Goal: Information Seeking & Learning: Find specific fact

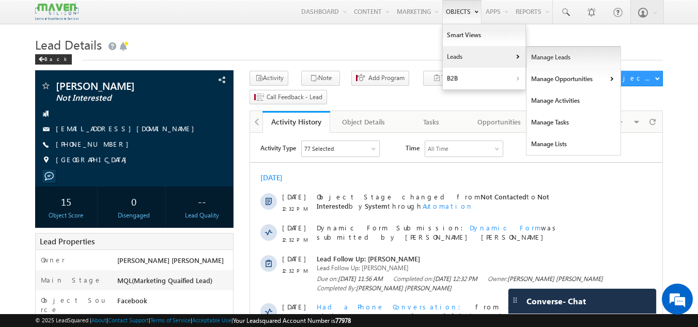
click at [532, 56] on link "Manage Leads" at bounding box center [574, 58] width 95 height 22
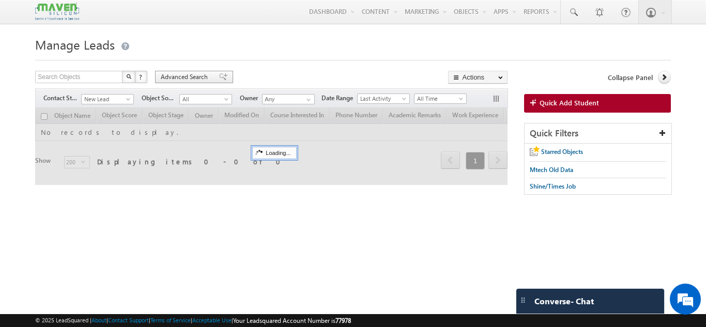
click at [184, 74] on span "Advanced Search" at bounding box center [186, 76] width 50 height 9
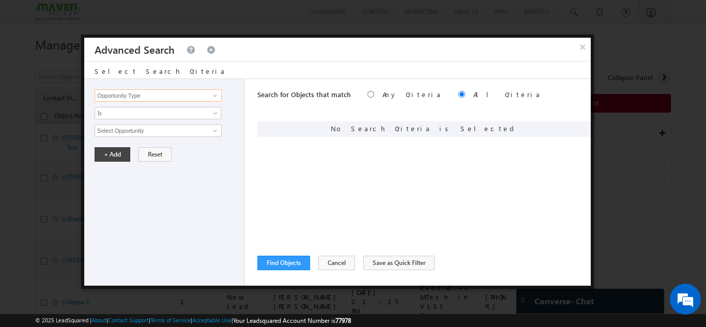
click at [173, 96] on input "Opportunity Type" at bounding box center [158, 95] width 127 height 12
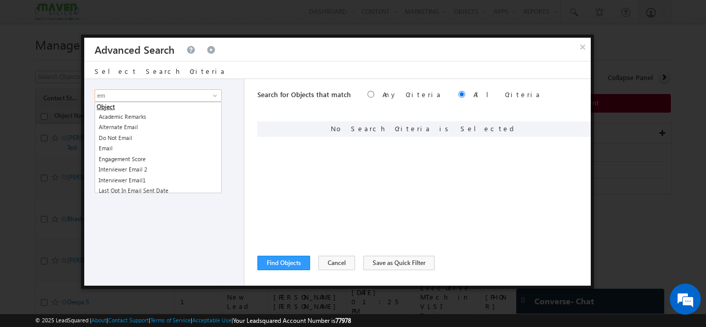
type input "e"
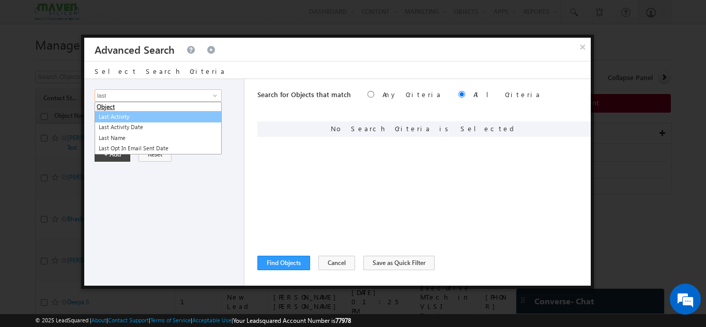
click at [138, 115] on link "Last Activity" at bounding box center [158, 117] width 127 height 12
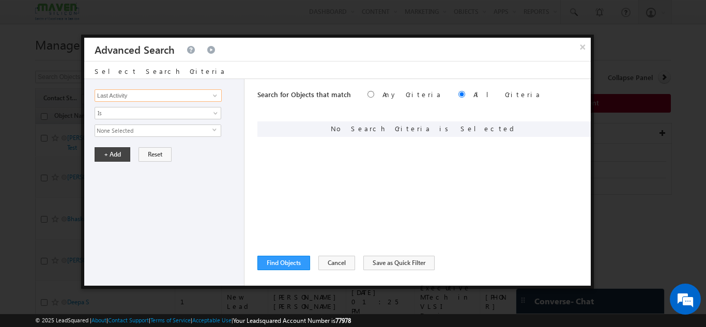
type input "Last Activity"
click at [137, 129] on span "None Selected" at bounding box center [153, 130] width 117 height 11
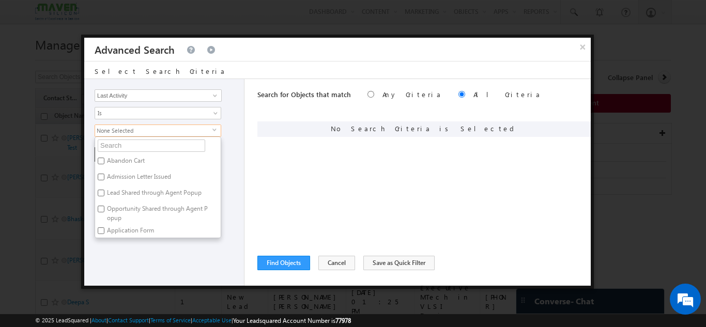
click at [132, 149] on input "text" at bounding box center [152, 146] width 108 height 12
type input "r"
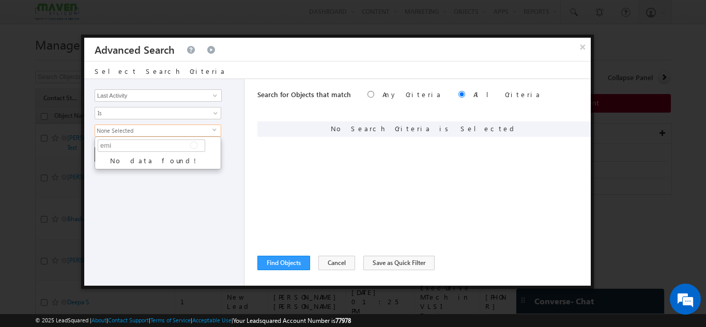
type input "em"
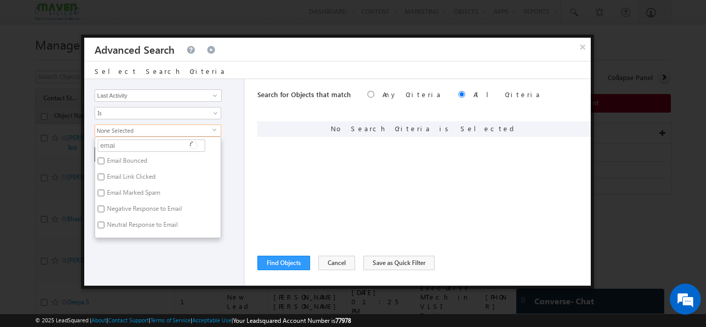
type input "email"
type input "email op"
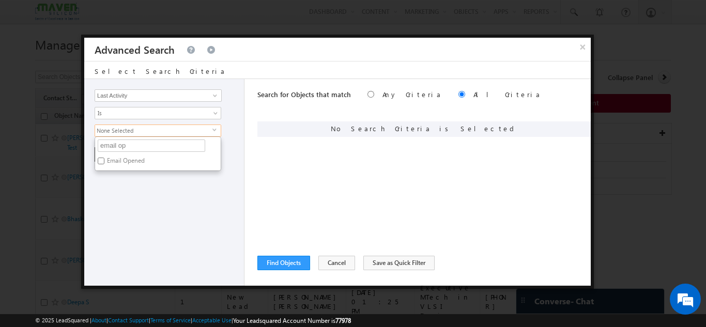
click at [100, 159] on input "Email Opened" at bounding box center [101, 161] width 7 height 7
checkbox input "true"
click at [140, 148] on input "email op" at bounding box center [152, 146] width 108 height 12
type input "email o"
click at [151, 130] on span "Email Opened" at bounding box center [153, 130] width 117 height 11
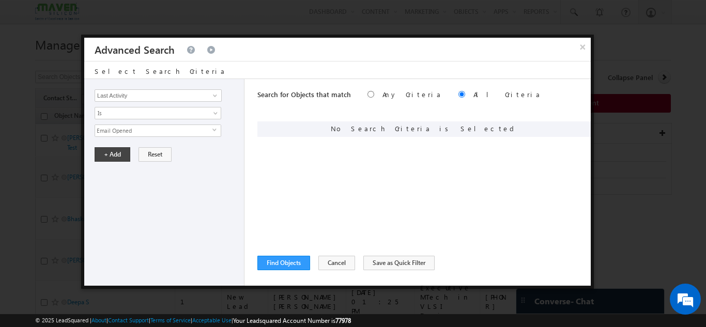
click at [151, 130] on span "Email Opened" at bounding box center [153, 130] width 117 height 11
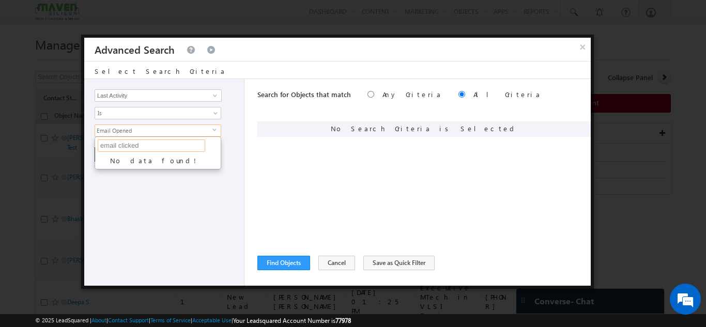
click at [147, 146] on input "email clicked" at bounding box center [152, 146] width 108 height 12
type input "email"
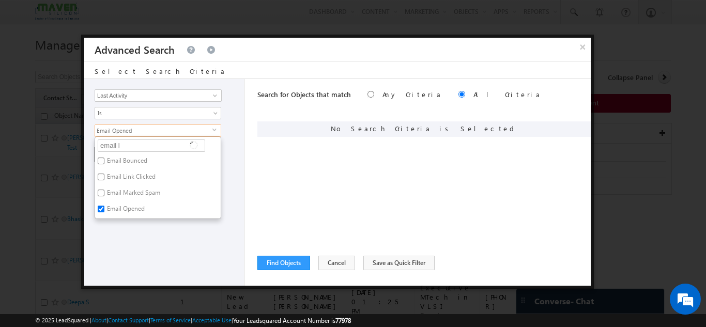
type input "email li"
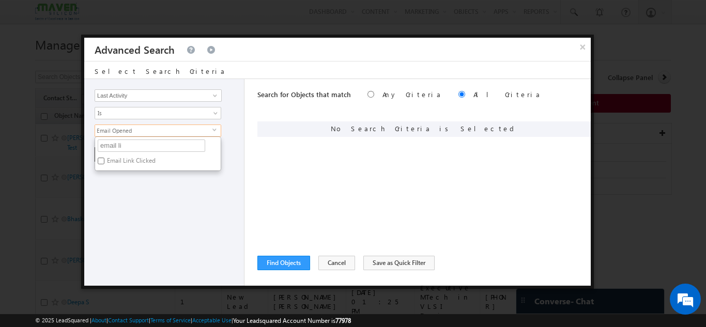
type input "email lin"
click at [125, 166] on label "Email Link Clicked" at bounding box center [130, 163] width 71 height 16
click at [104, 164] on input "Email Link Clicked" at bounding box center [101, 161] width 7 height 7
checkbox input "true"
click at [128, 176] on div "Opportunity Type Object Activity Task Sales Group Prospect Id Academic Remarks …" at bounding box center [164, 182] width 160 height 207
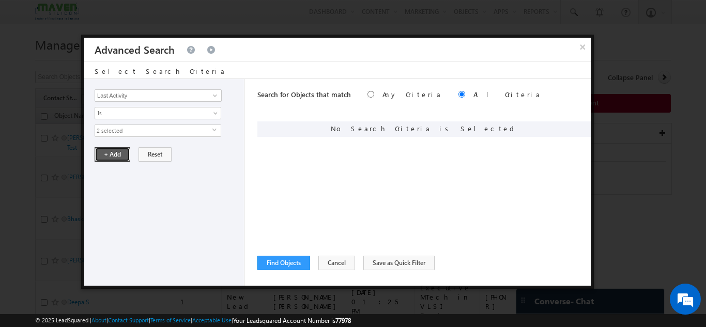
click at [117, 155] on button "+ Add" at bounding box center [113, 154] width 36 height 14
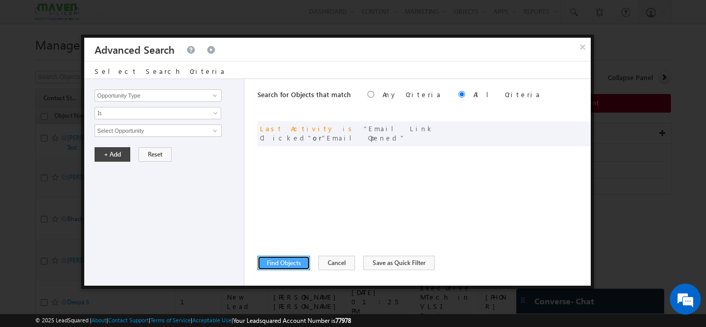
click at [279, 262] on button "Find Objects" at bounding box center [283, 263] width 53 height 14
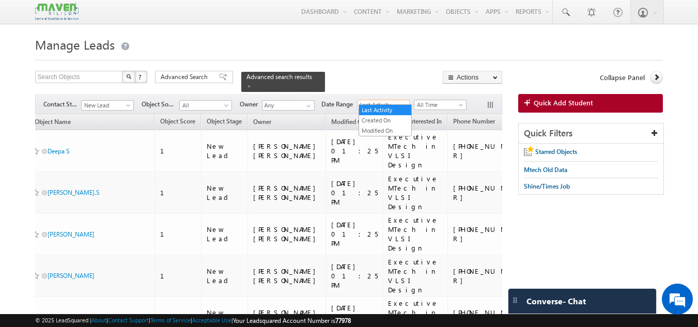
click at [391, 100] on span "Last Activity" at bounding box center [382, 104] width 49 height 9
click at [378, 120] on link "Created On" at bounding box center [385, 120] width 52 height 9
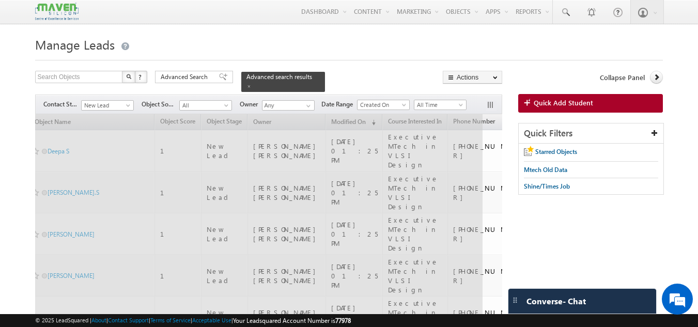
click at [446, 100] on span "All Time" at bounding box center [439, 104] width 49 height 9
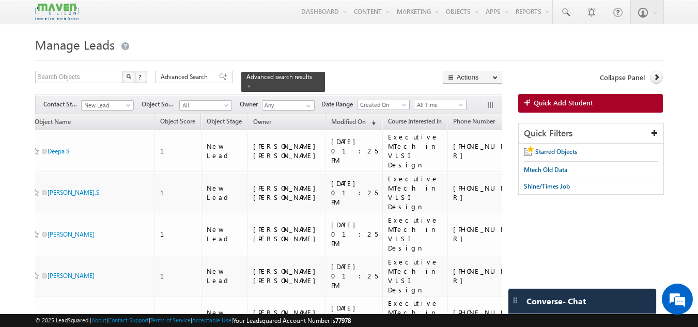
click at [446, 100] on span "All Time" at bounding box center [439, 104] width 49 height 9
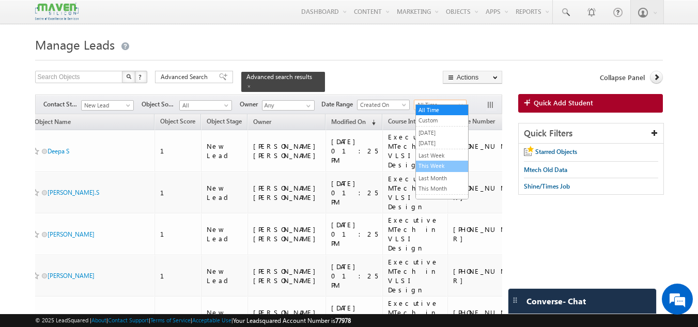
click at [437, 162] on link "This Week" at bounding box center [442, 165] width 52 height 9
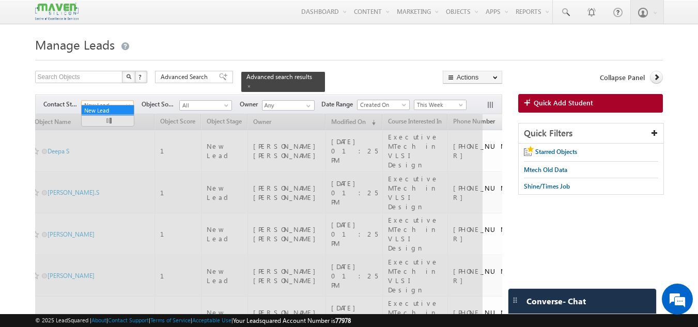
click at [123, 101] on span "New Lead" at bounding box center [106, 105] width 49 height 9
drag, startPoint x: 106, startPoint y: 109, endPoint x: 111, endPoint y: 94, distance: 15.7
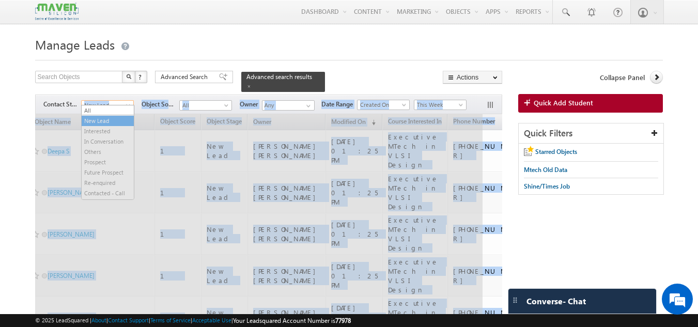
click at [111, 101] on span "New Lead" at bounding box center [106, 105] width 49 height 9
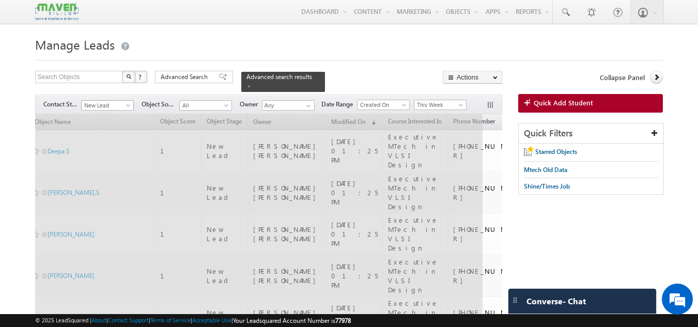
click at [106, 102] on span "New Lead" at bounding box center [106, 105] width 49 height 9
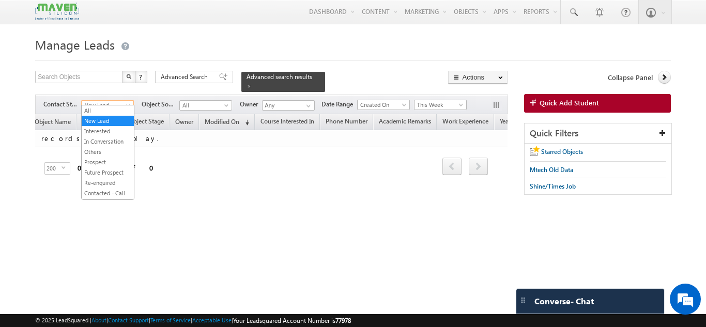
click at [115, 101] on span "New Lead" at bounding box center [106, 105] width 49 height 9
click at [109, 111] on link "All" at bounding box center [108, 110] width 52 height 9
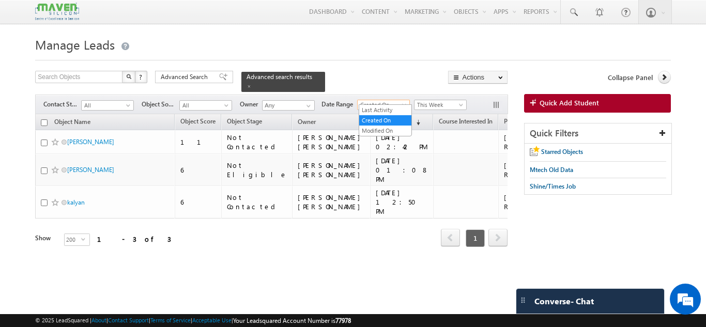
click at [387, 101] on span "Created On" at bounding box center [382, 104] width 49 height 9
click at [384, 110] on link "Last Activity" at bounding box center [385, 109] width 52 height 9
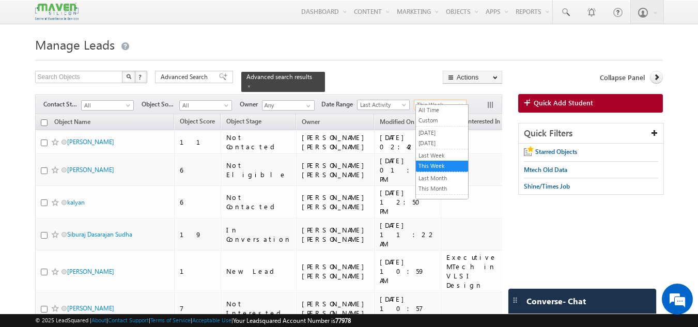
click at [439, 100] on span "This Week" at bounding box center [439, 104] width 49 height 9
click at [431, 106] on link "All Time" at bounding box center [442, 109] width 52 height 9
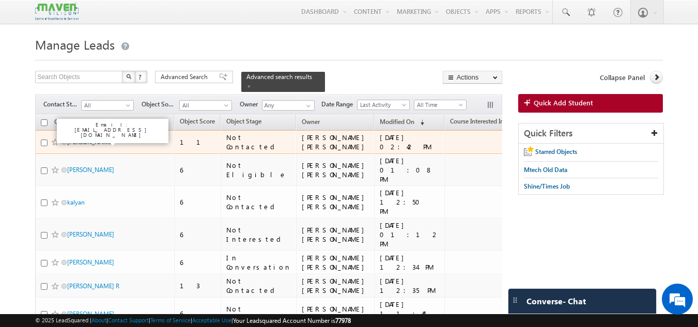
click at [114, 139] on link "[PERSON_NAME]" at bounding box center [90, 142] width 47 height 8
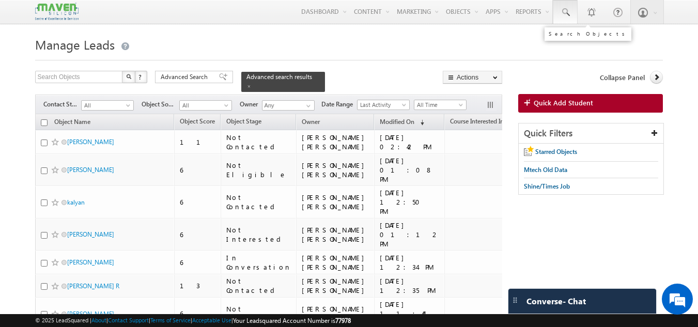
click at [565, 18] on link at bounding box center [565, 12] width 25 height 24
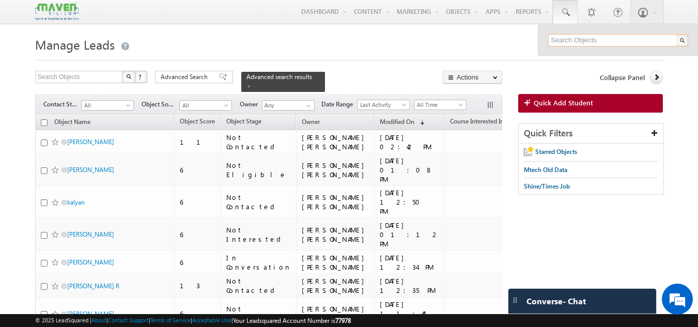
click at [567, 40] on input "text" at bounding box center [618, 40] width 140 height 12
paste input "90909 02017"
click at [567, 40] on input "90909 02017" at bounding box center [618, 40] width 140 height 12
click at [571, 42] on input "90909 02017" at bounding box center [618, 40] width 140 height 12
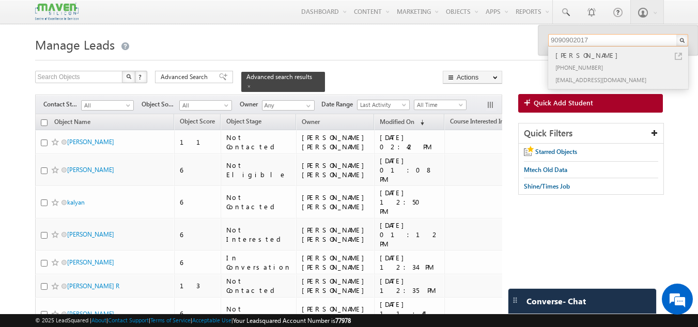
type input "9090902017"
click at [572, 57] on div "Shuvendra Kumar Tripathy" at bounding box center [623, 55] width 139 height 11
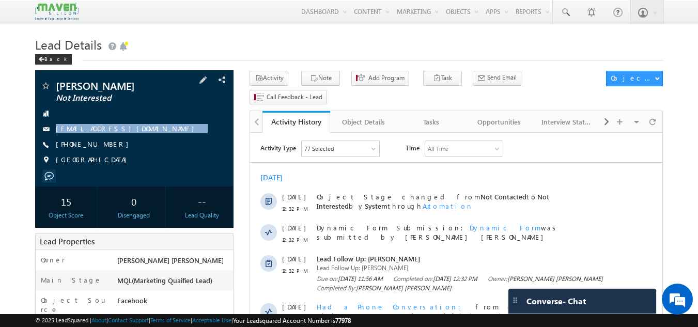
drag, startPoint x: 165, startPoint y: 127, endPoint x: 167, endPoint y: 147, distance: 19.7
click at [167, 147] on div "[PERSON_NAME] Not Interested [EMAIL_ADDRESS][DOMAIN_NAME] [PHONE_NUMBER] [GEOGR…" at bounding box center [134, 126] width 189 height 90
copy div "[EMAIL_ADDRESS][DOMAIN_NAME]"
